Goal: Task Accomplishment & Management: Use online tool/utility

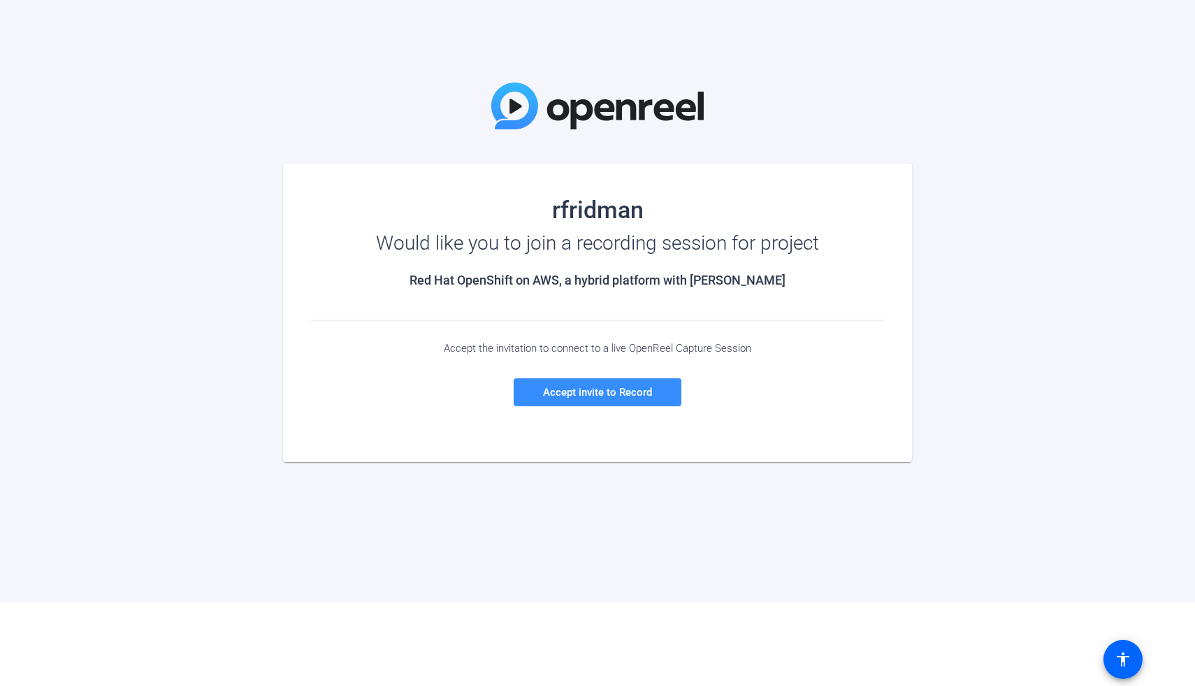
click at [223, 141] on div "rfridman Would like you to join a recording session for project Red Hat OpenShi…" at bounding box center [597, 301] width 1195 height 602
click at [577, 386] on span "Accept invite to Record" at bounding box center [597, 392] width 109 height 13
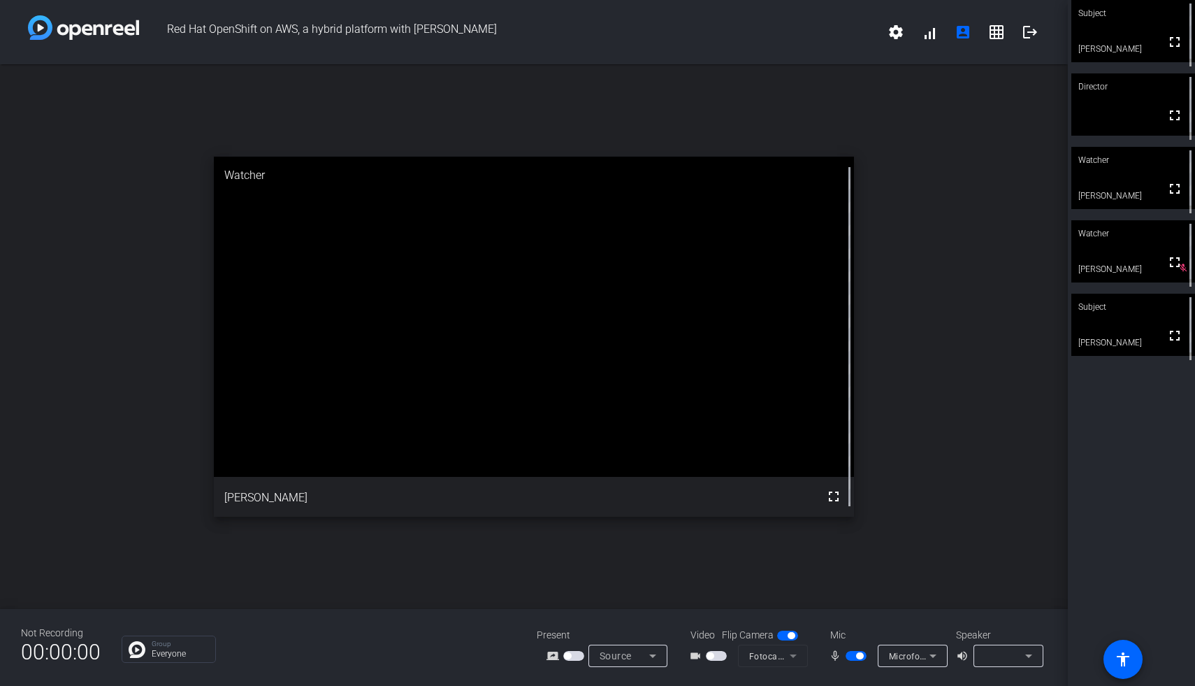
click at [625, 654] on span "Source" at bounding box center [616, 655] width 32 height 11
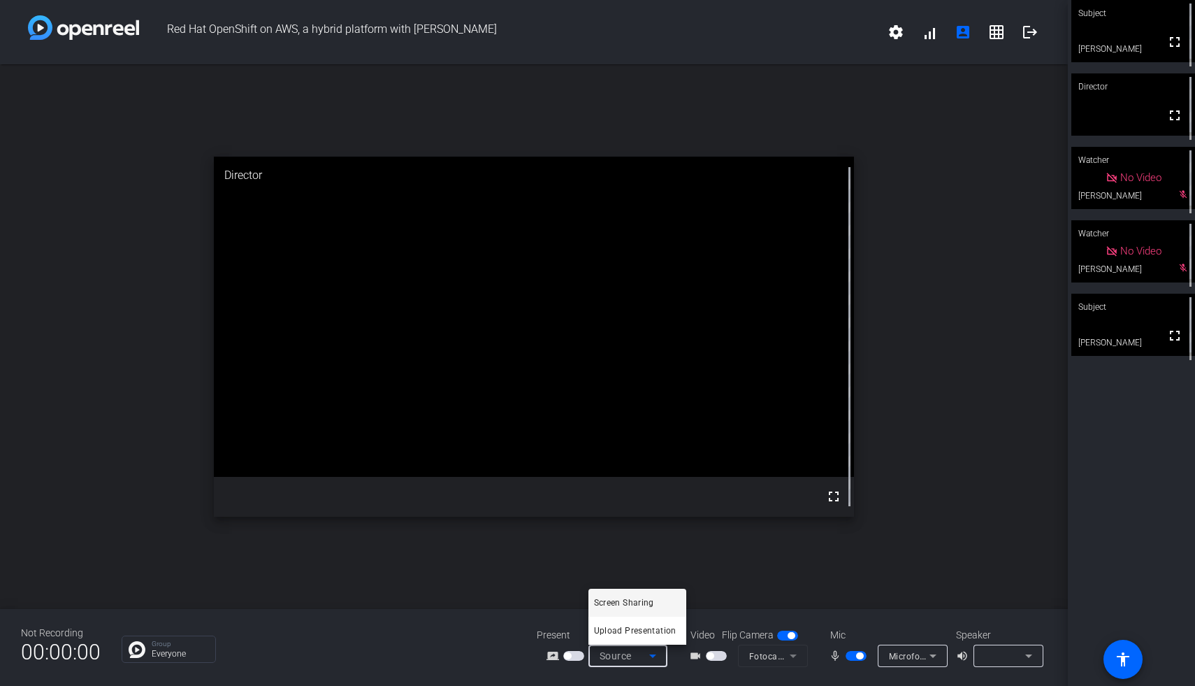
click at [373, 635] on div at bounding box center [597, 343] width 1195 height 686
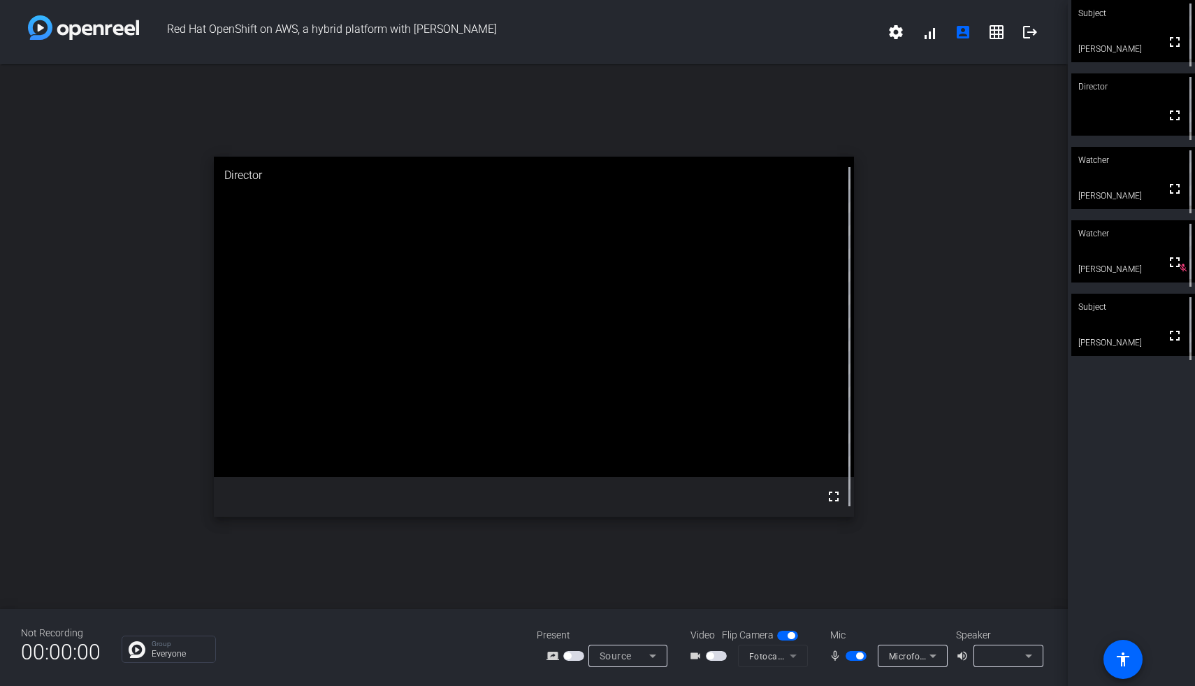
click at [791, 659] on mat-form-field "Fotocamera HD FaceTime (5B00:3AA6)" at bounding box center [773, 656] width 70 height 22
click at [1138, 465] on div "Subject fullscreen [PERSON_NAME] Director fullscreen Watcher fullscreen [PERSON…" at bounding box center [1131, 343] width 127 height 686
click at [1028, 658] on icon at bounding box center [1029, 655] width 17 height 17
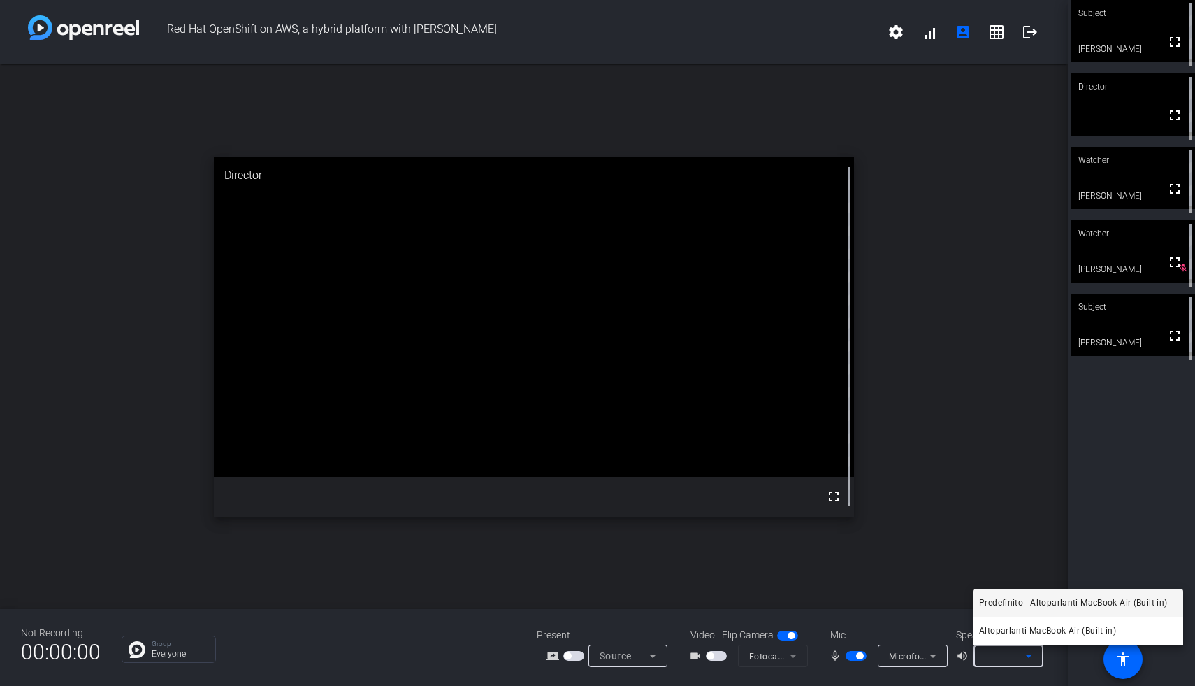
click at [1102, 508] on div at bounding box center [597, 343] width 1195 height 686
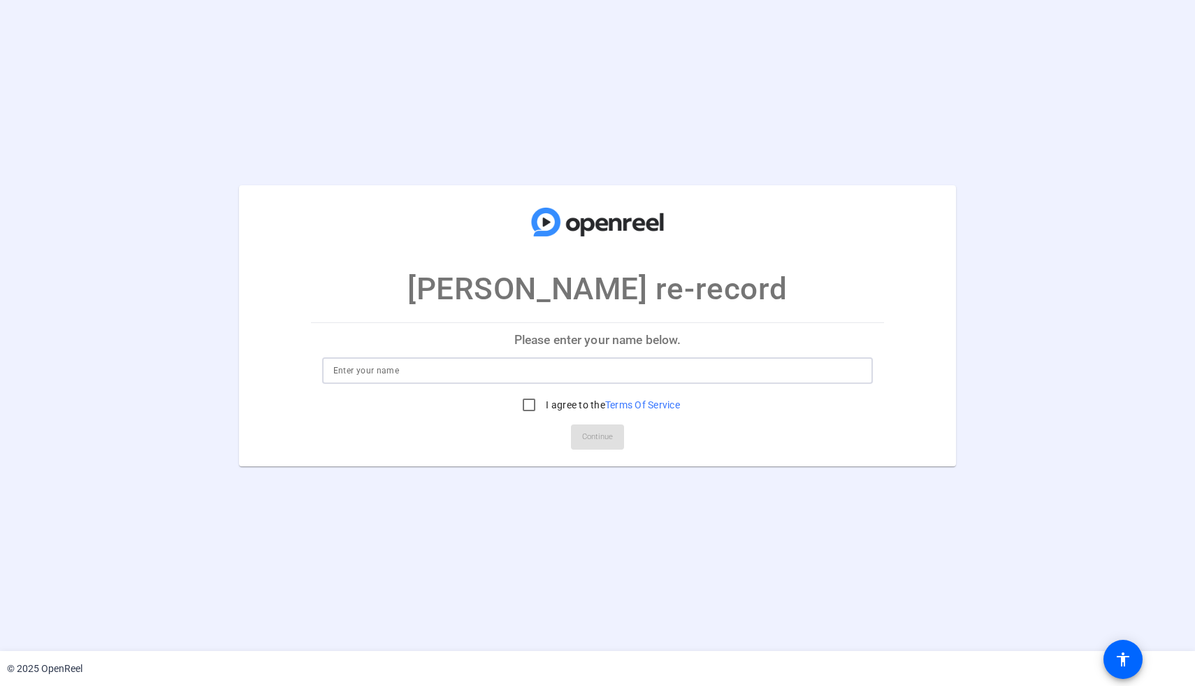
click at [384, 374] on input at bounding box center [597, 370] width 529 height 17
type input "Alexandre Gonzalez"
